Goal: Information Seeking & Learning: Learn about a topic

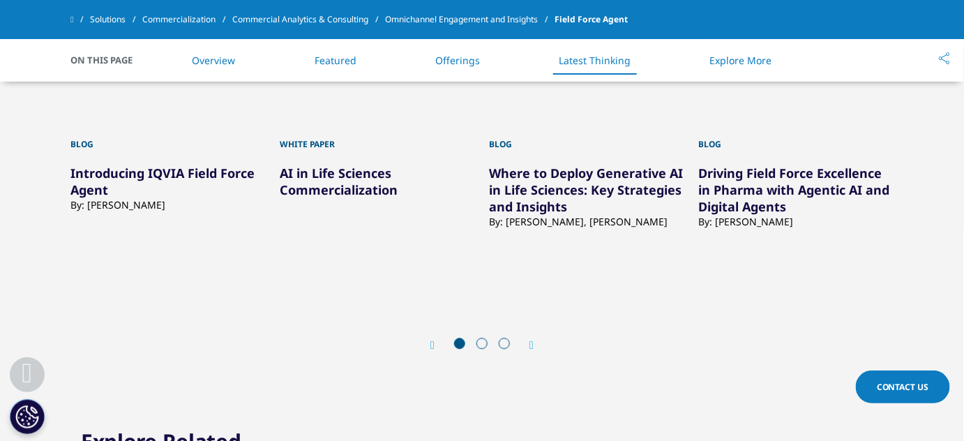
scroll to position [2854, 0]
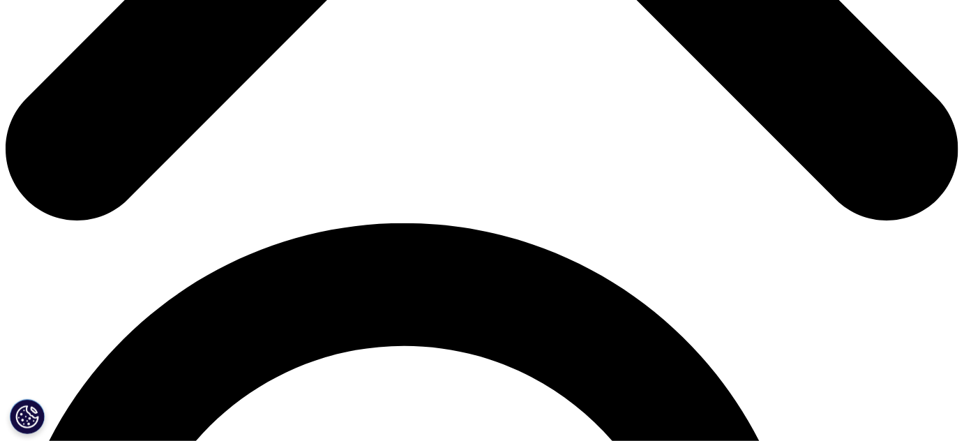
scroll to position [760, 0]
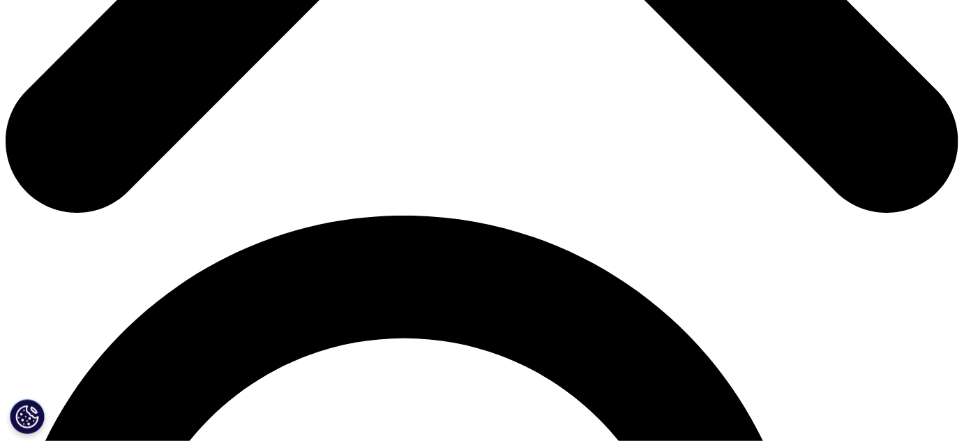
drag, startPoint x: 760, startPoint y: 202, endPoint x: 737, endPoint y: 211, distance: 25.0
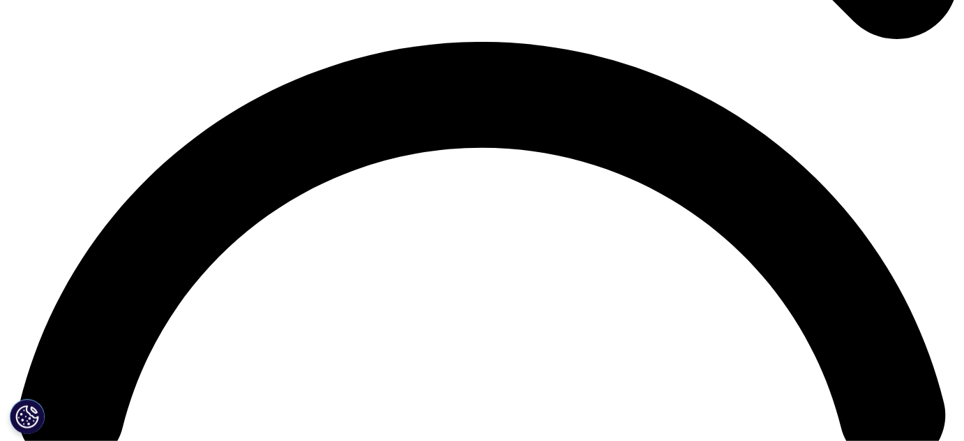
scroll to position [2030, 0]
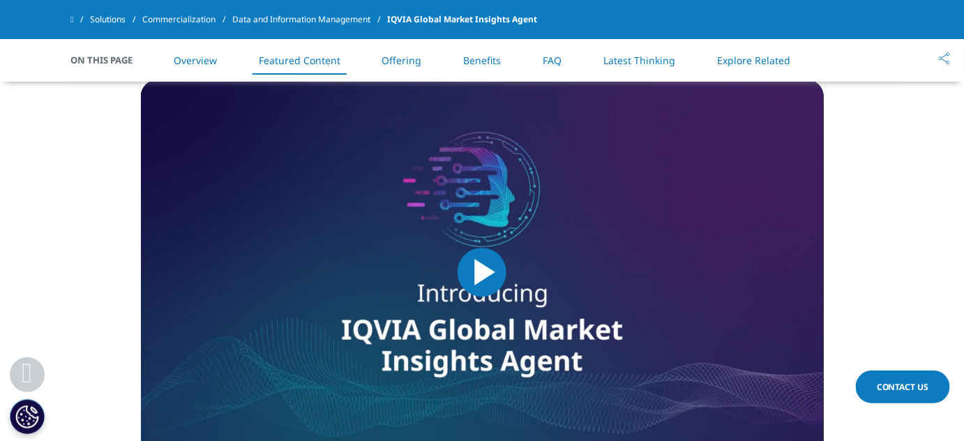
scroll to position [1317, 0]
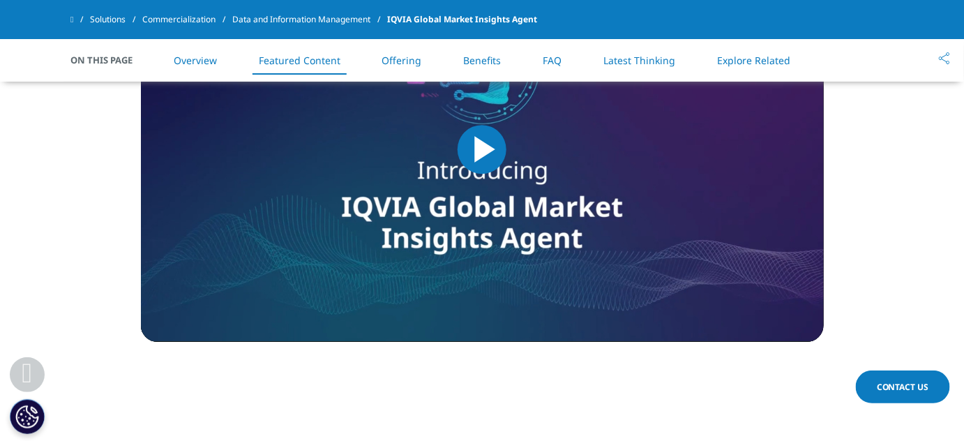
click at [482, 149] on span "Video Player" at bounding box center [482, 149] width 0 height 0
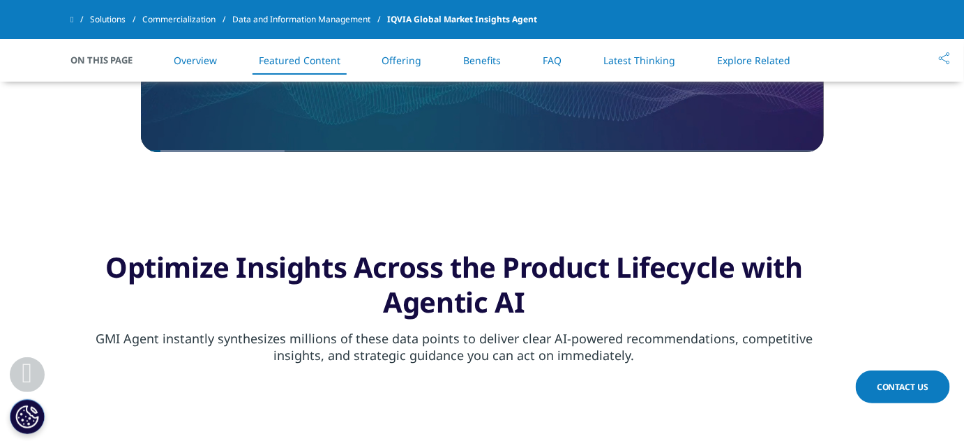
scroll to position [1527, 0]
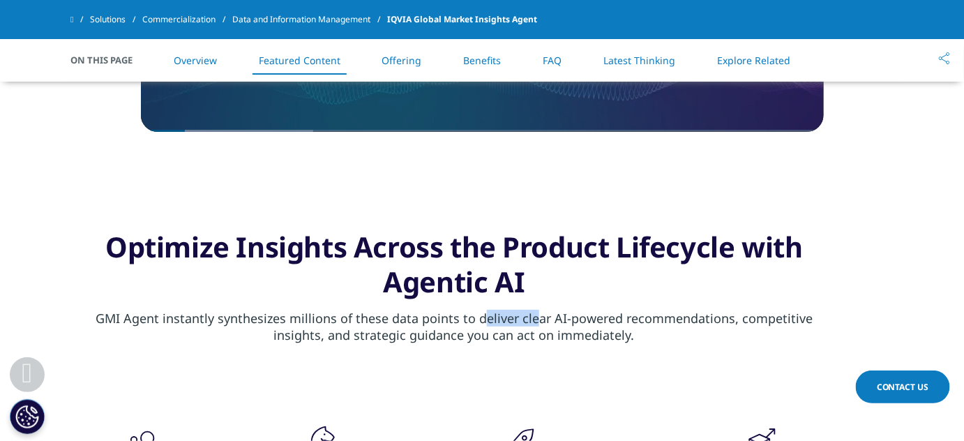
drag, startPoint x: 455, startPoint y: 314, endPoint x: 537, endPoint y: 315, distance: 81.6
click at [528, 315] on p "GMI Agent instantly synthesizes millions of these data points to deliver clear …" at bounding box center [453, 332] width 767 height 44
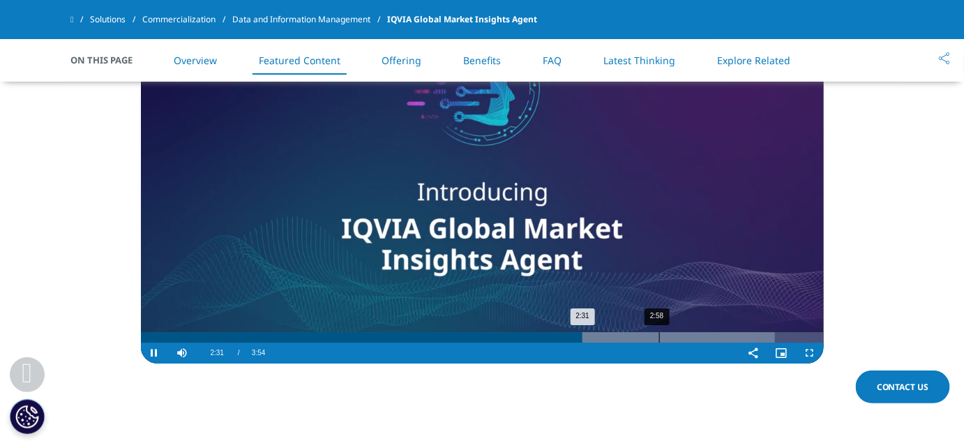
scroll to position [1274, 0]
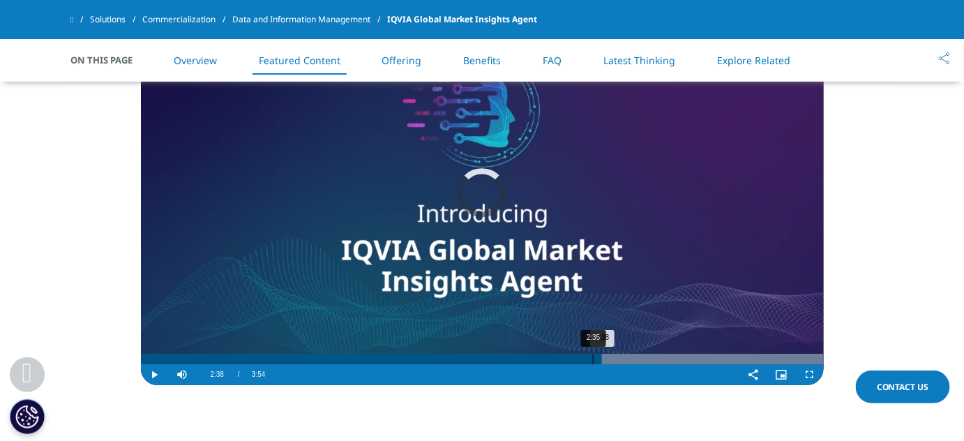
drag, startPoint x: 769, startPoint y: 358, endPoint x: 589, endPoint y: 354, distance: 180.0
click at [593, 354] on div "2:35" at bounding box center [593, 359] width 1 height 10
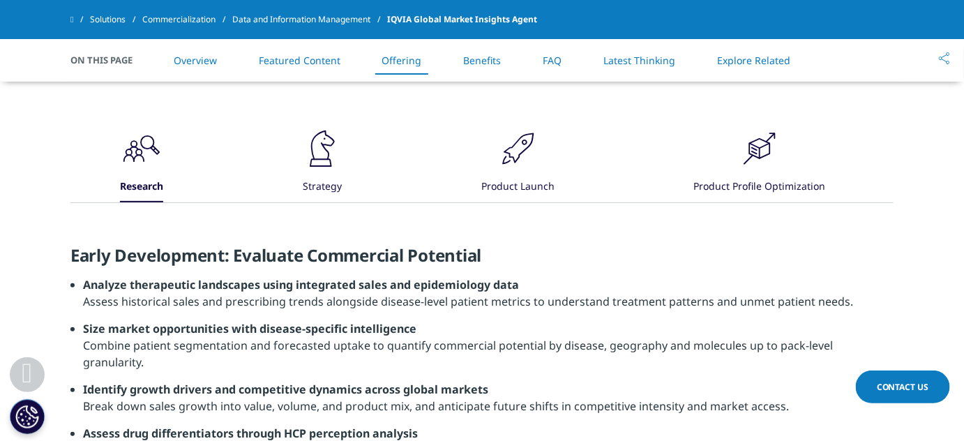
scroll to position [1845, 0]
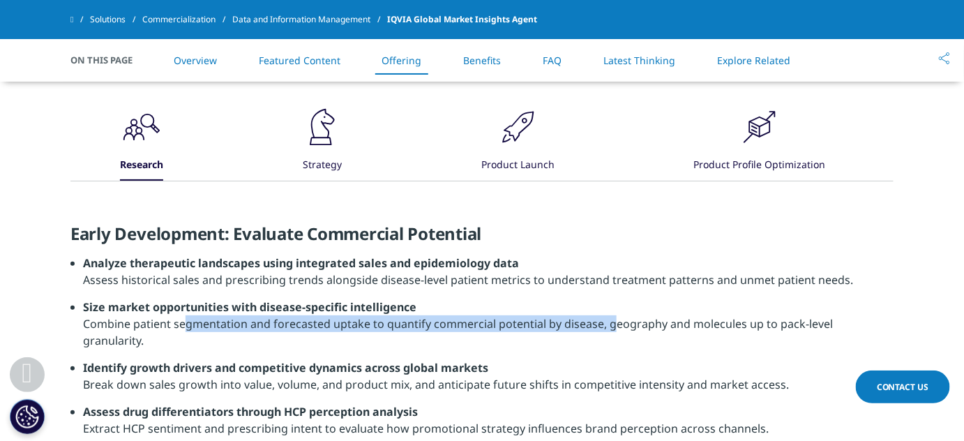
drag, startPoint x: 158, startPoint y: 324, endPoint x: 587, endPoint y: 336, distance: 429.2
click at [587, 336] on li "Size market opportunities with disease-specific intelligence Combine patient se…" at bounding box center [488, 329] width 811 height 61
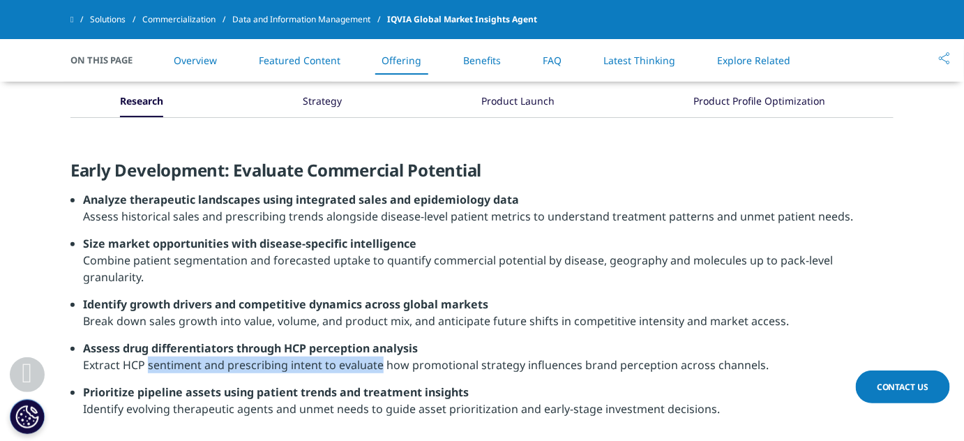
drag, startPoint x: 118, startPoint y: 345, endPoint x: 352, endPoint y: 340, distance: 233.8
click at [352, 340] on li "Assess drug differentiators through HCP perception analysis Extract HCP sentime…" at bounding box center [488, 362] width 811 height 44
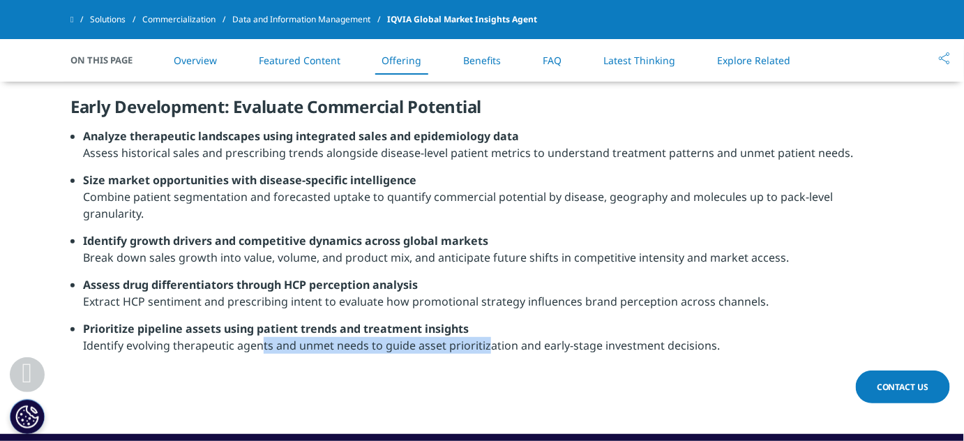
drag, startPoint x: 232, startPoint y: 332, endPoint x: 476, endPoint y: 334, distance: 243.5
click at [470, 334] on li "Prioritize pipeline assets using patient trends and treatment insights Identify…" at bounding box center [488, 342] width 811 height 44
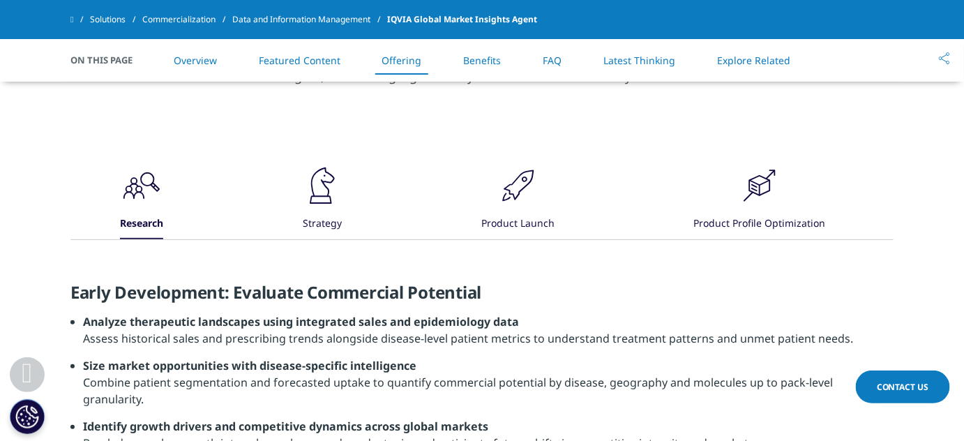
scroll to position [1781, 0]
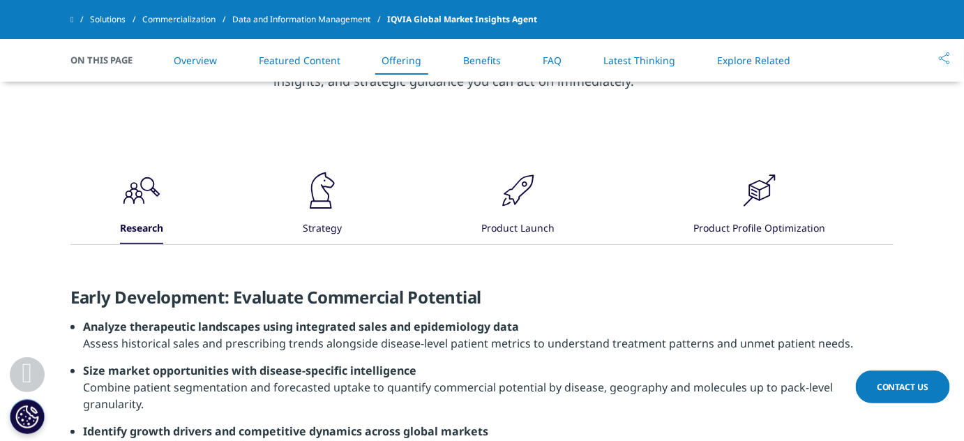
click at [313, 211] on div ".cls-1{fill:#231f20;}" at bounding box center [322, 192] width 42 height 45
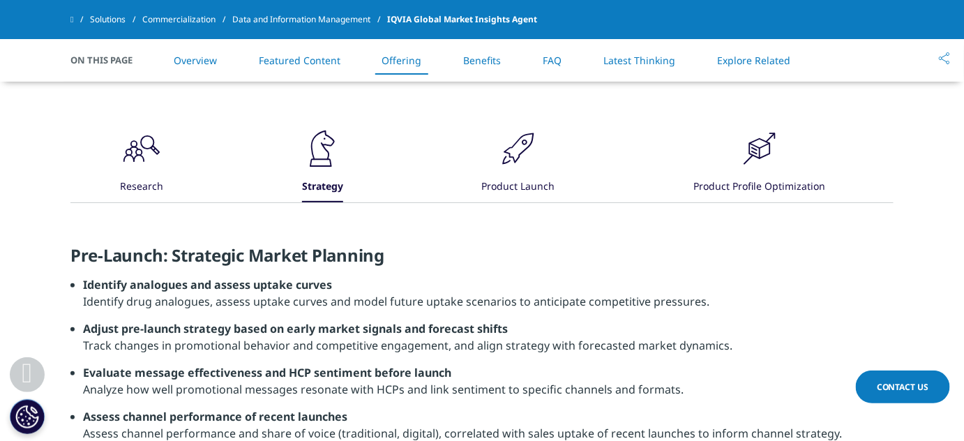
scroll to position [1845, 0]
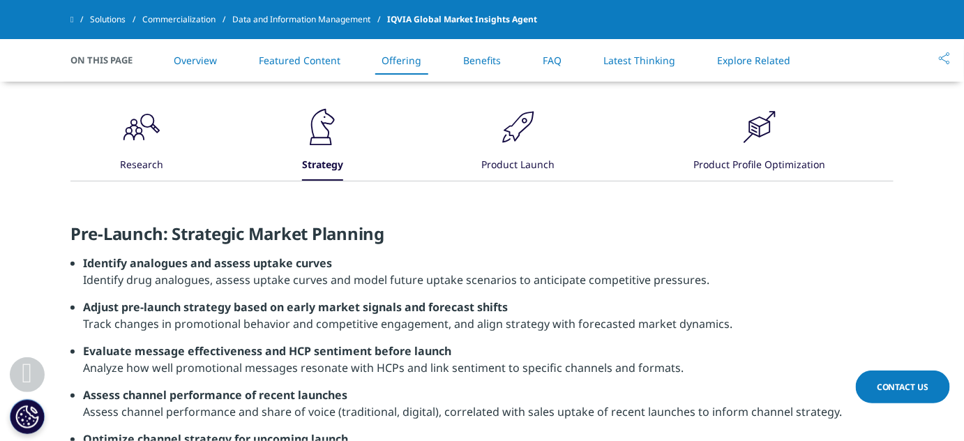
click at [145, 140] on icon ".cls-1{fill:#231f20;}" at bounding box center [142, 127] width 42 height 42
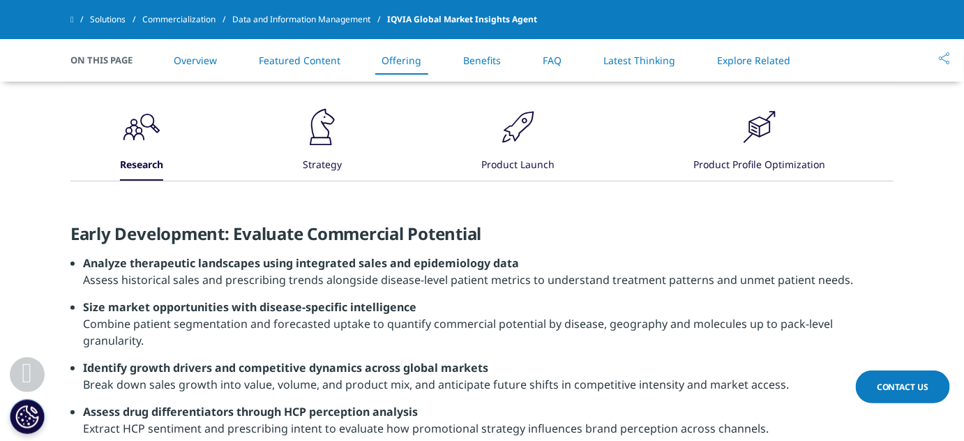
click at [314, 152] on div "Strategy" at bounding box center [322, 166] width 39 height 30
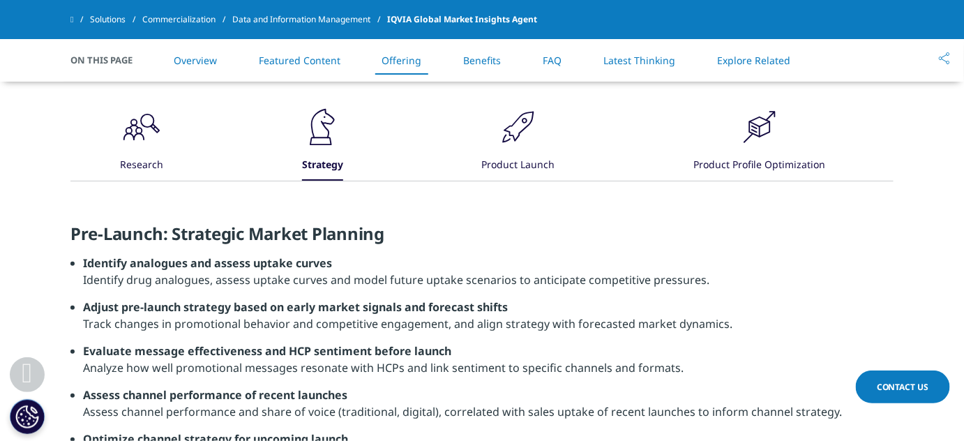
click at [539, 145] on icon ".cls-1{fill:#231f20;}" at bounding box center [518, 127] width 42 height 42
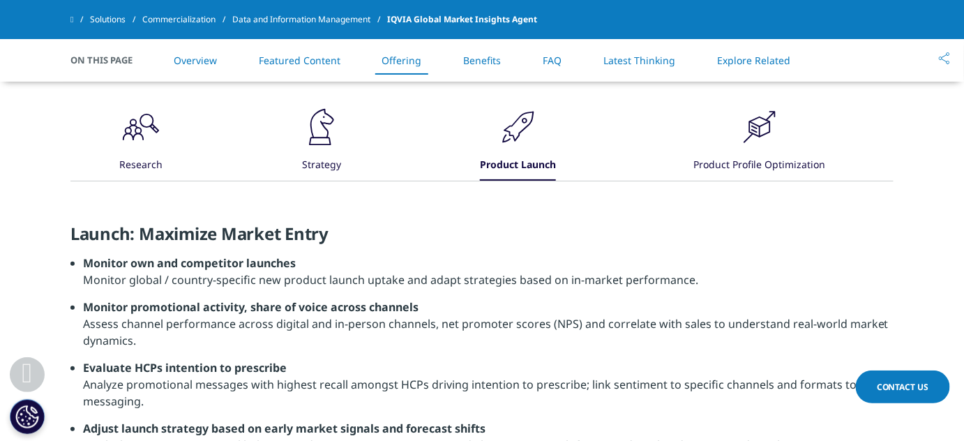
click at [743, 135] on icon ".cls-1{fill:#231f20;}" at bounding box center [760, 127] width 42 height 42
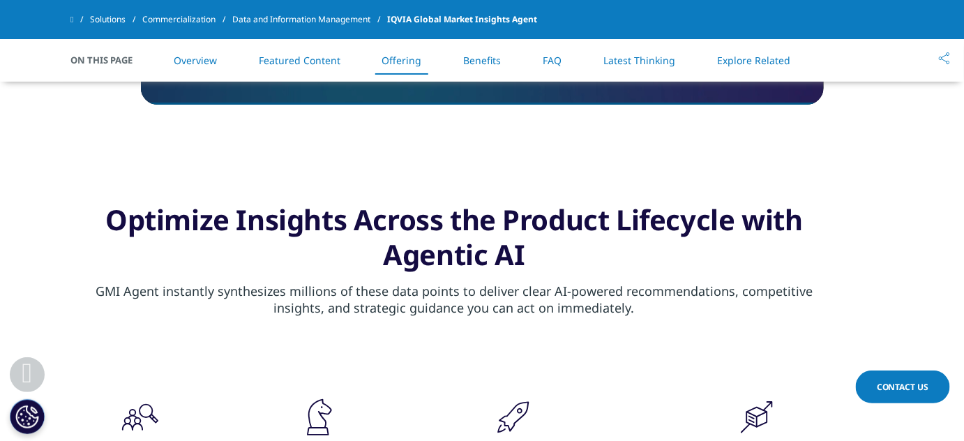
scroll to position [1464, 0]
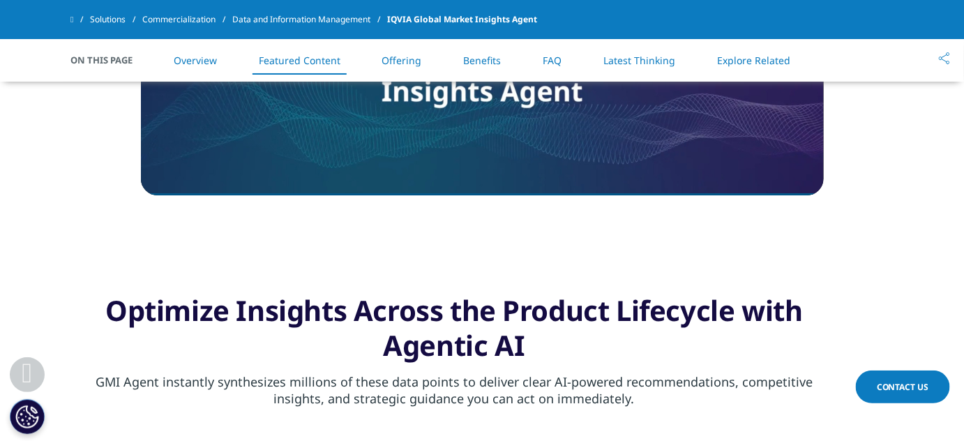
click at [419, 55] on link "Offering" at bounding box center [402, 60] width 40 height 13
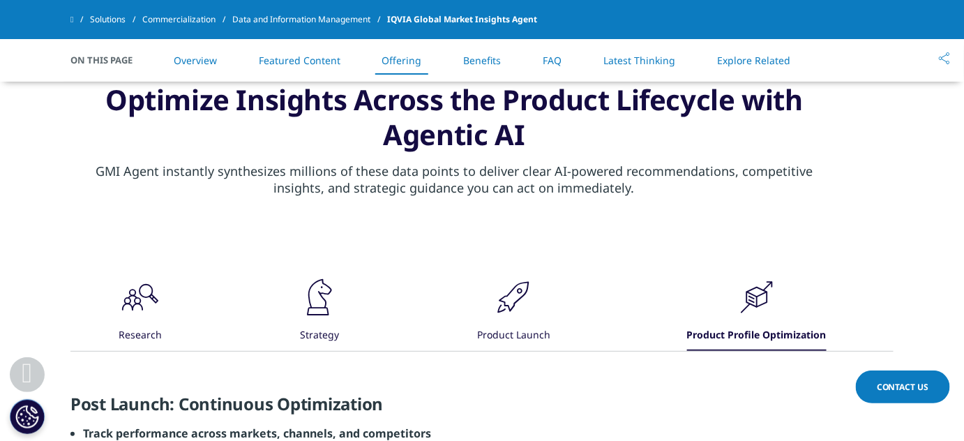
scroll to position [1678, 0]
